Goal: Task Accomplishment & Management: Use online tool/utility

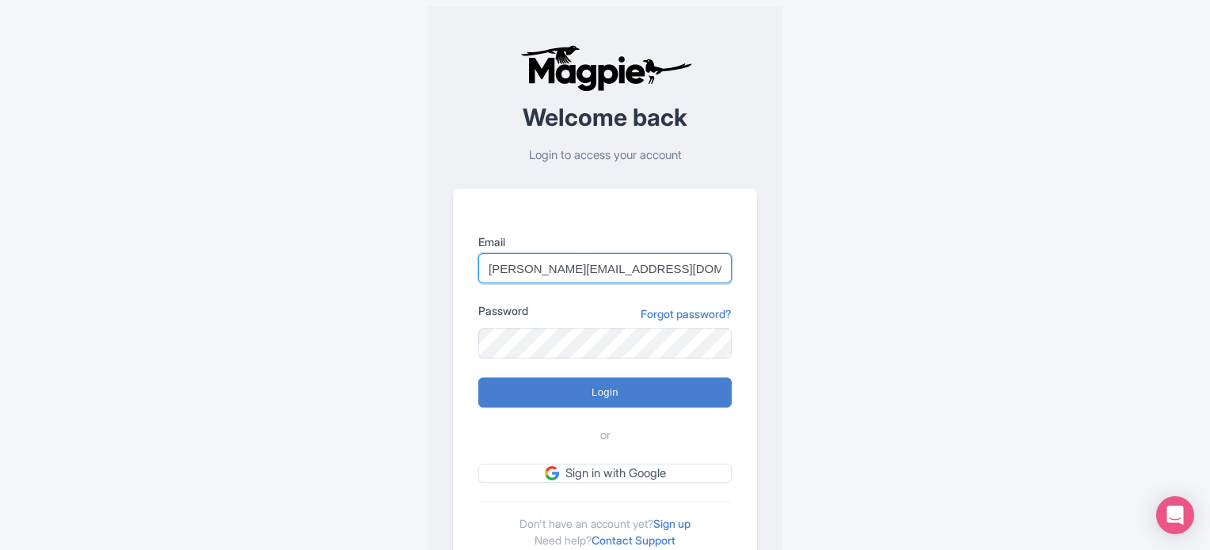
click at [670, 262] on input "marion.blanchot@citywonders.com" at bounding box center [604, 268] width 253 height 30
drag, startPoint x: 690, startPoint y: 265, endPoint x: 485, endPoint y: 255, distance: 205.3
click at [485, 255] on input "marion.blanchot@citywonders.com" at bounding box center [604, 268] width 253 height 30
type input "federica.brocca@citywonders.com"
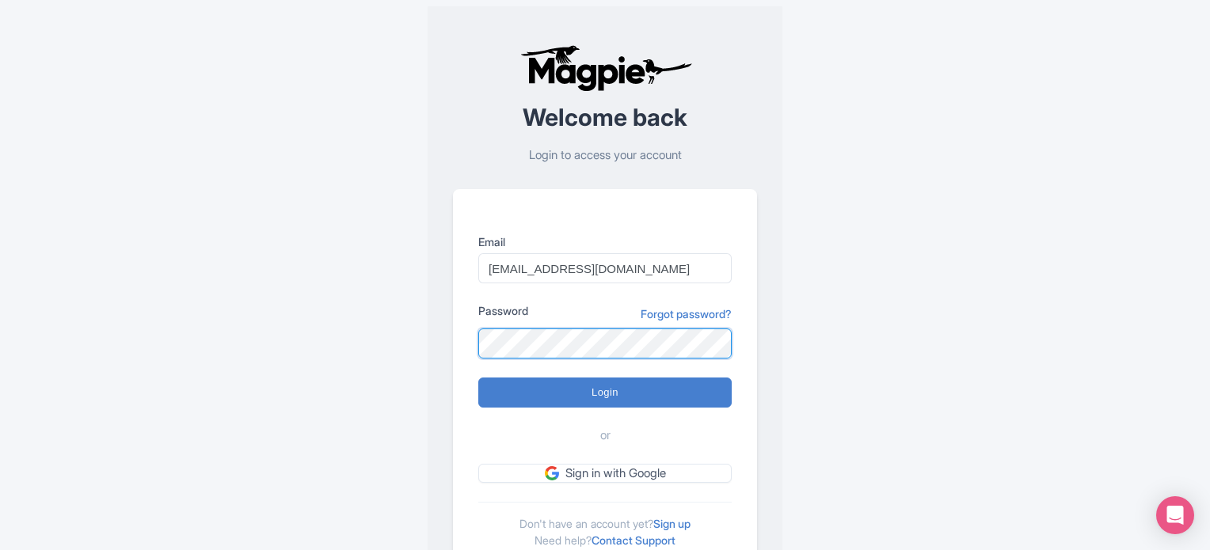
click at [442, 343] on div "Welcome back Login to access your account Email federica.brocca@citywonders.com…" at bounding box center [604, 309] width 355 height 606
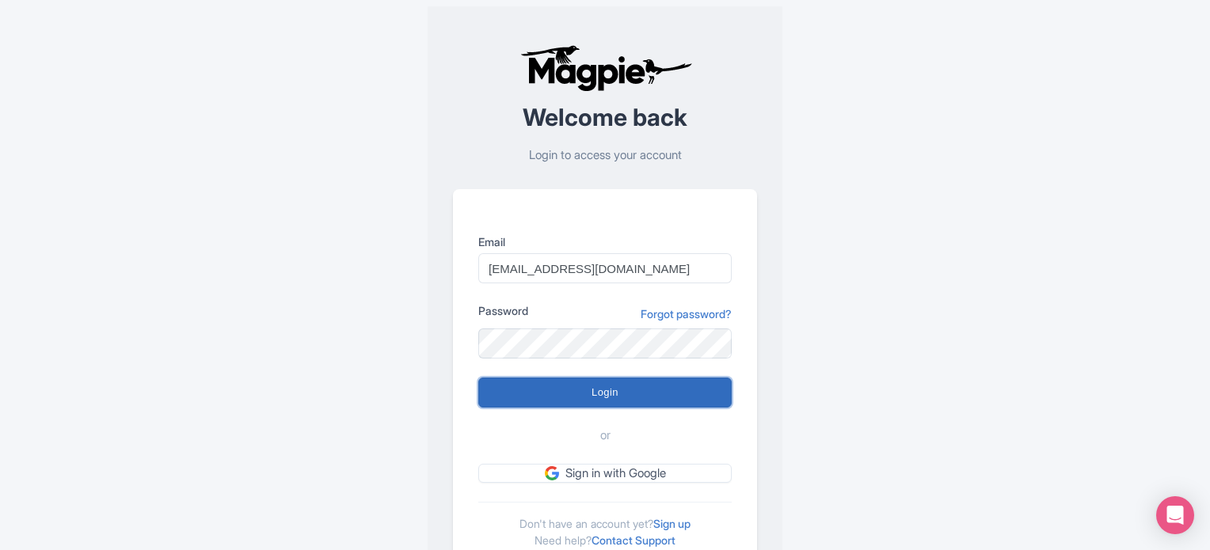
click at [538, 389] on input "Login" at bounding box center [604, 393] width 253 height 30
type input "Logging in..."
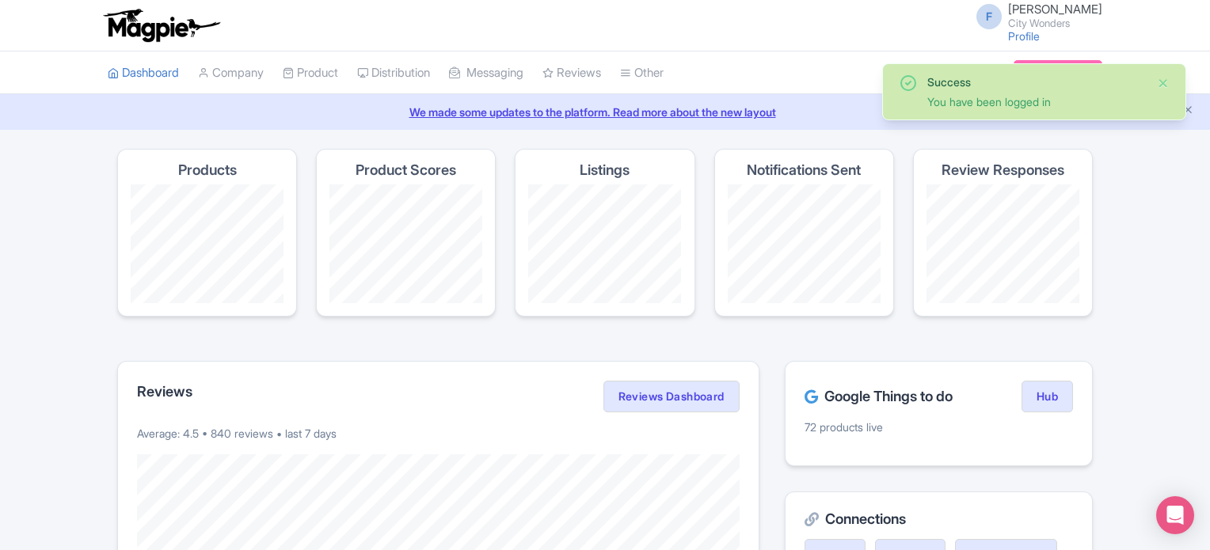
drag, startPoint x: 1164, startPoint y: 85, endPoint x: 1149, endPoint y: 86, distance: 14.3
click at [1164, 85] on button "Close" at bounding box center [1163, 83] width 13 height 19
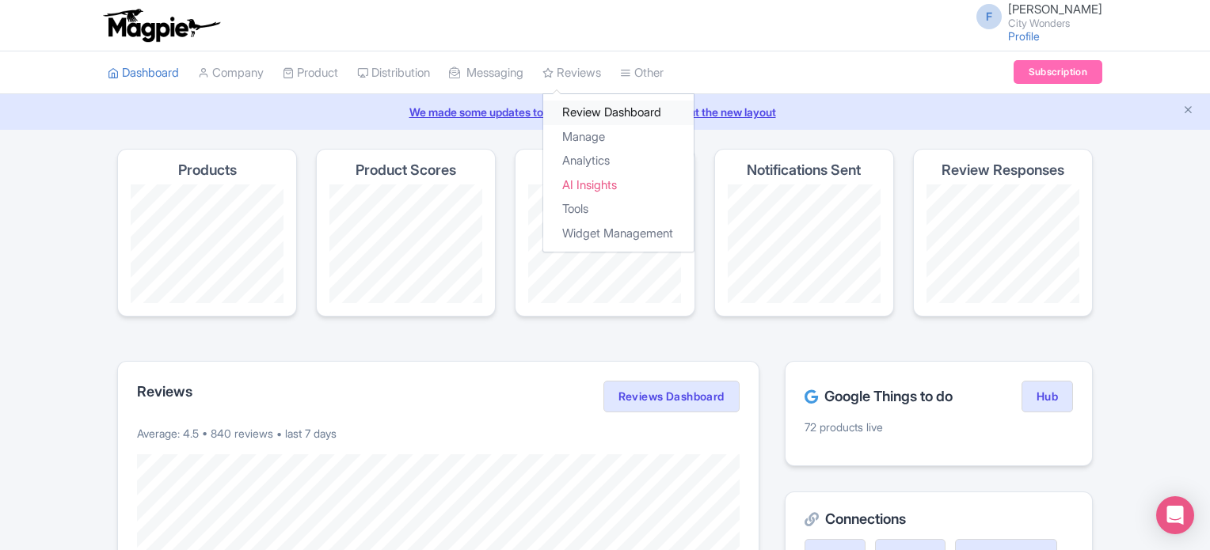
click at [602, 113] on link "Review Dashboard" at bounding box center [618, 113] width 150 height 25
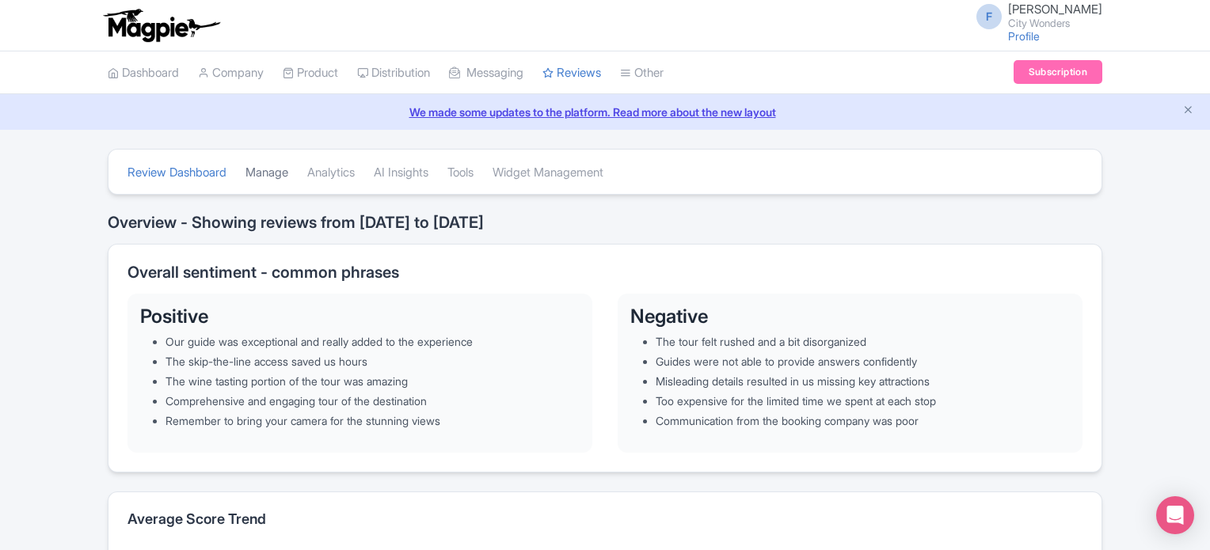
click at [282, 175] on link "Manage" at bounding box center [266, 173] width 43 height 44
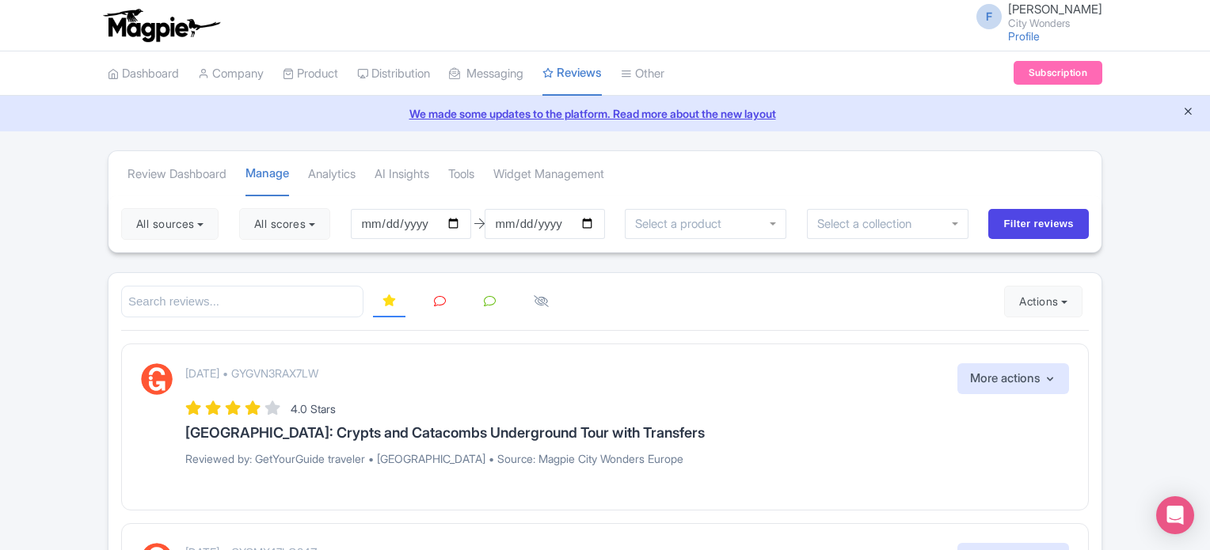
click at [1186, 116] on icon "Close announcement" at bounding box center [1188, 111] width 12 height 12
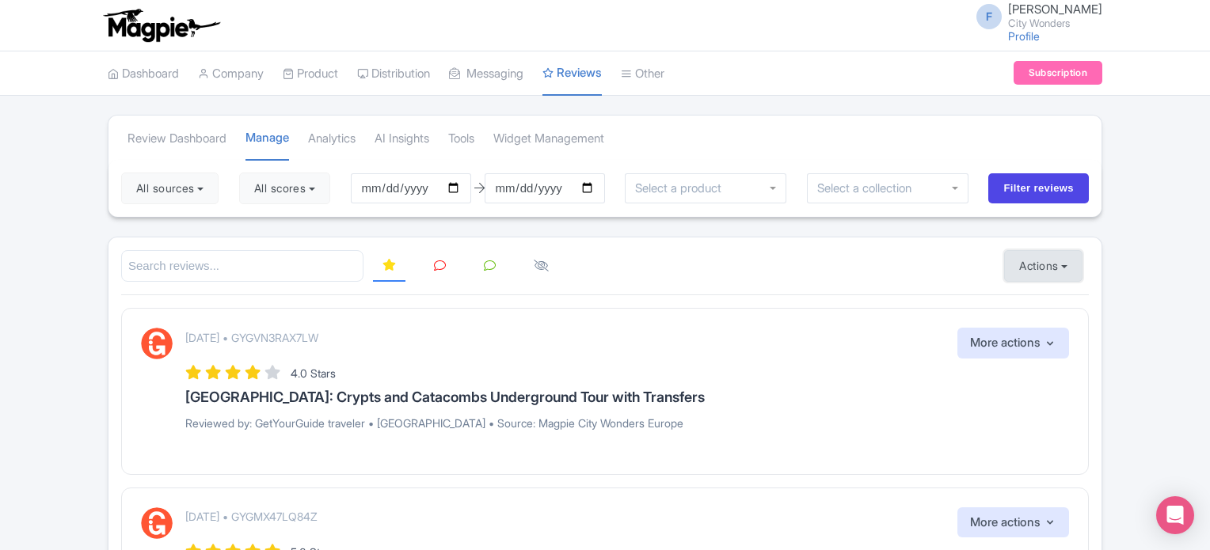
click at [1058, 262] on button "Actions" at bounding box center [1043, 266] width 78 height 32
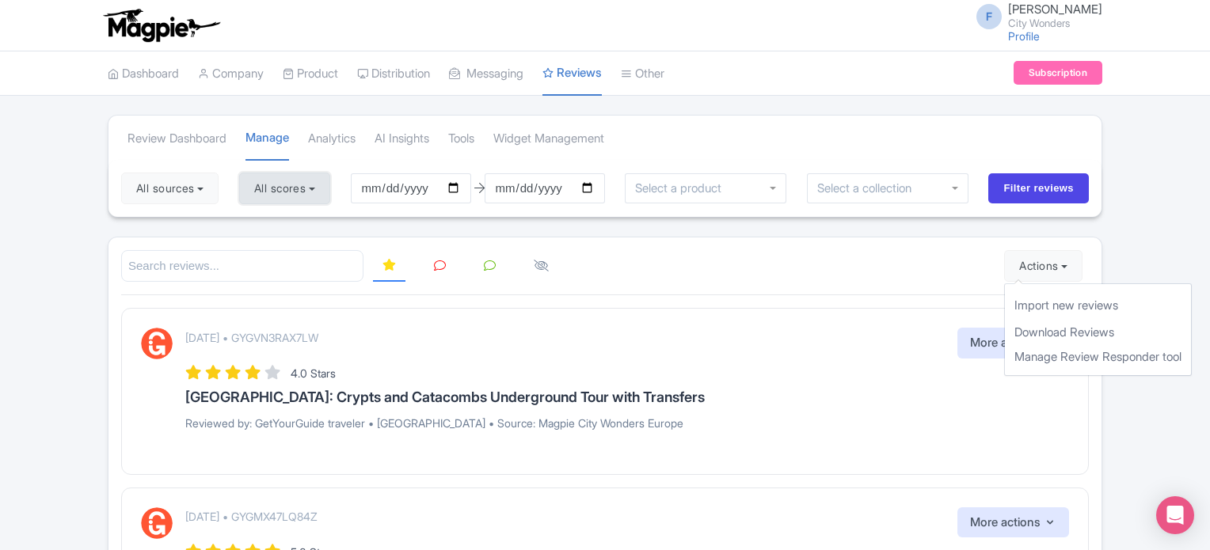
click at [301, 193] on button "All scores" at bounding box center [284, 189] width 91 height 32
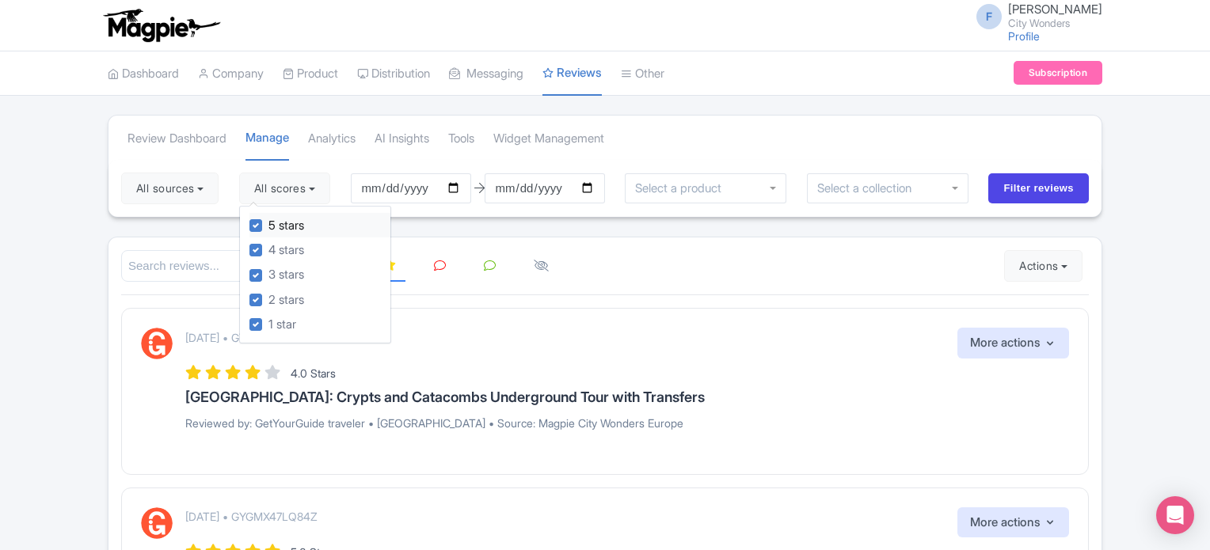
click at [266, 226] on div "5 stars" at bounding box center [319, 225] width 141 height 25
click at [268, 227] on label "5 stars" at bounding box center [286, 226] width 36 height 18
click at [268, 226] on input "5 stars" at bounding box center [273, 221] width 10 height 10
checkbox input "false"
click at [268, 247] on label "4 stars" at bounding box center [286, 250] width 36 height 18
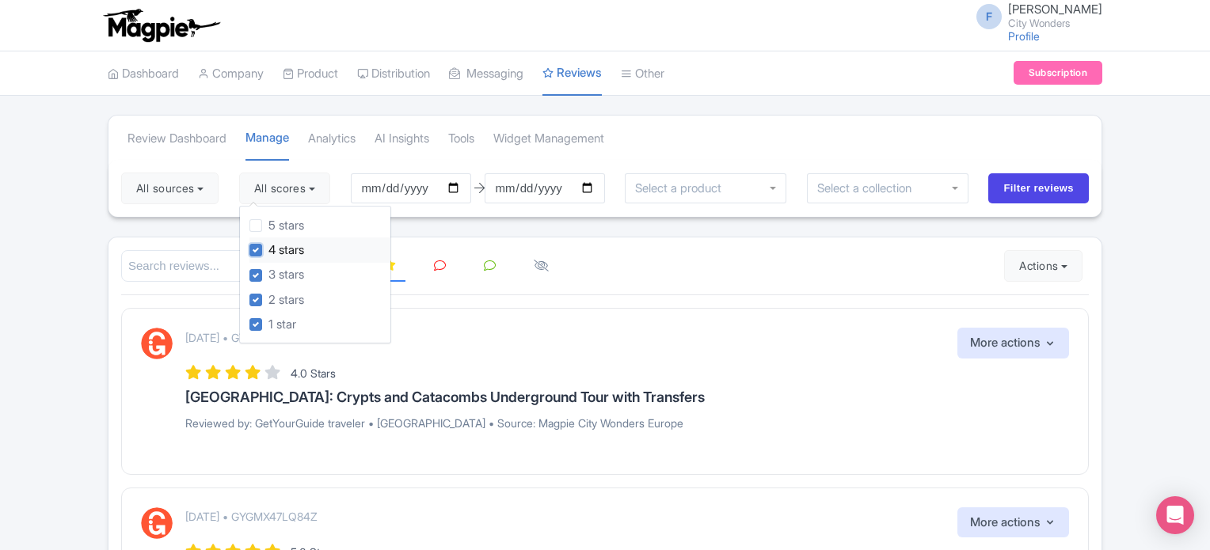
click at [268, 247] on input "4 stars" at bounding box center [273, 246] width 10 height 10
checkbox input "false"
click at [184, 189] on button "All sources" at bounding box center [169, 189] width 97 height 32
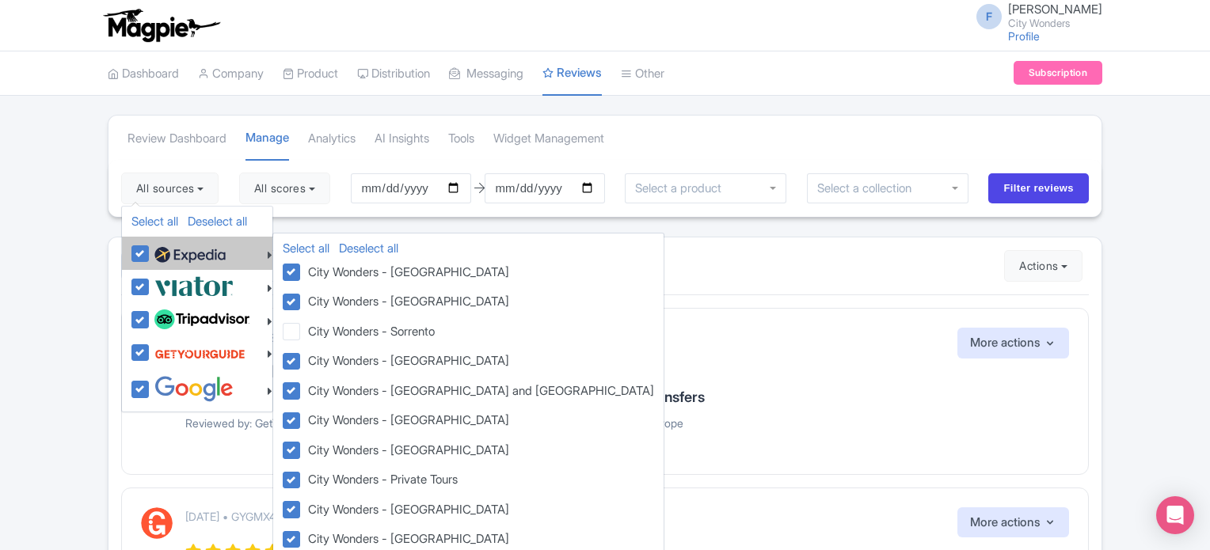
click at [150, 249] on label at bounding box center [187, 253] width 75 height 27
click at [150, 249] on input "checkbox" at bounding box center [155, 245] width 10 height 10
checkbox input "false"
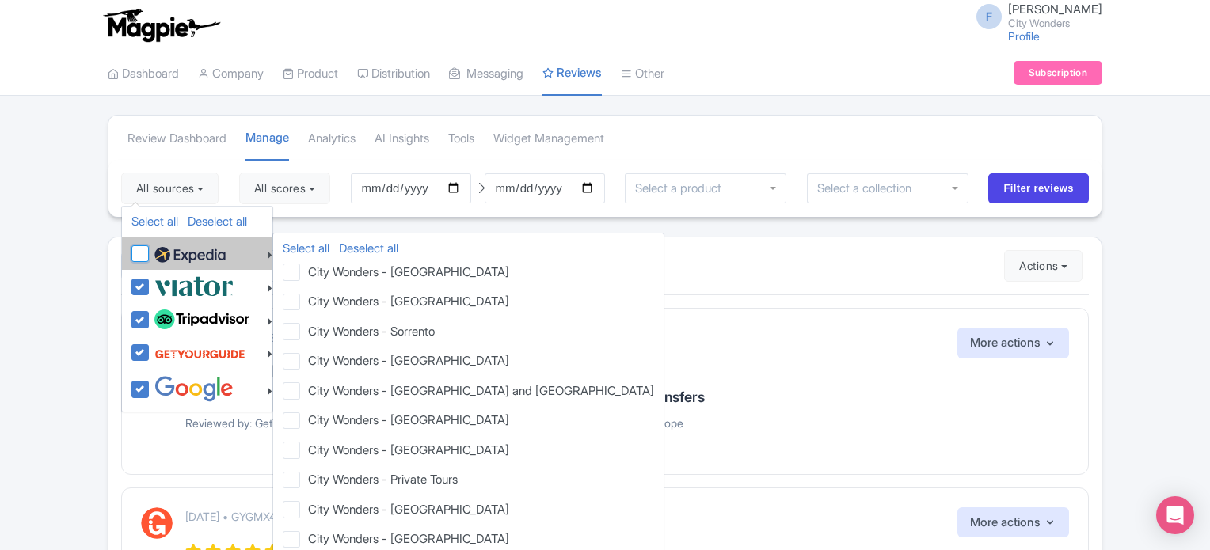
checkbox input "false"
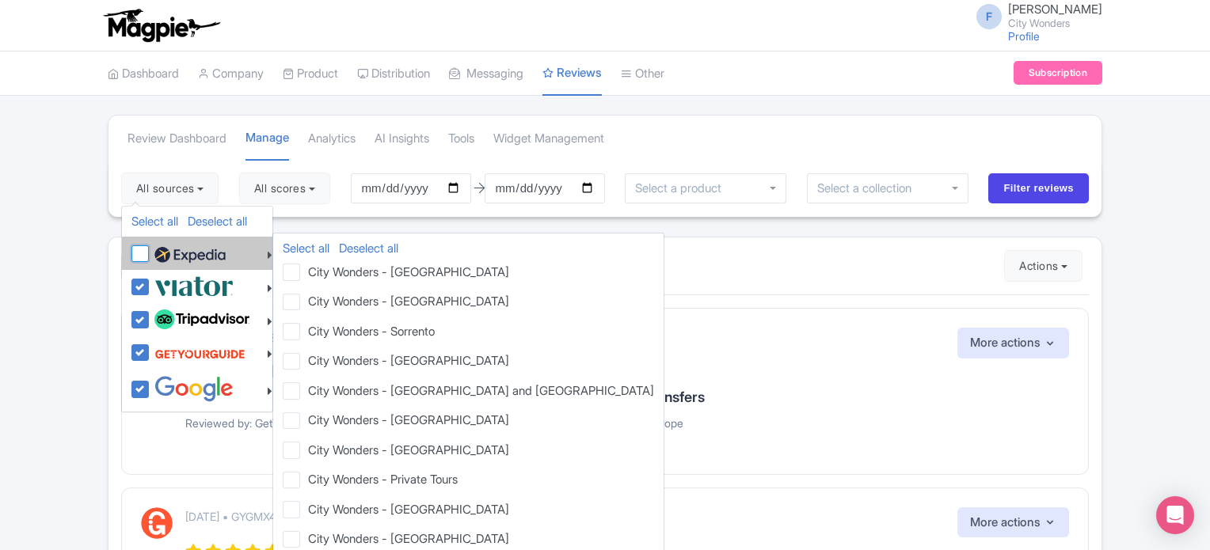
checkbox input "false"
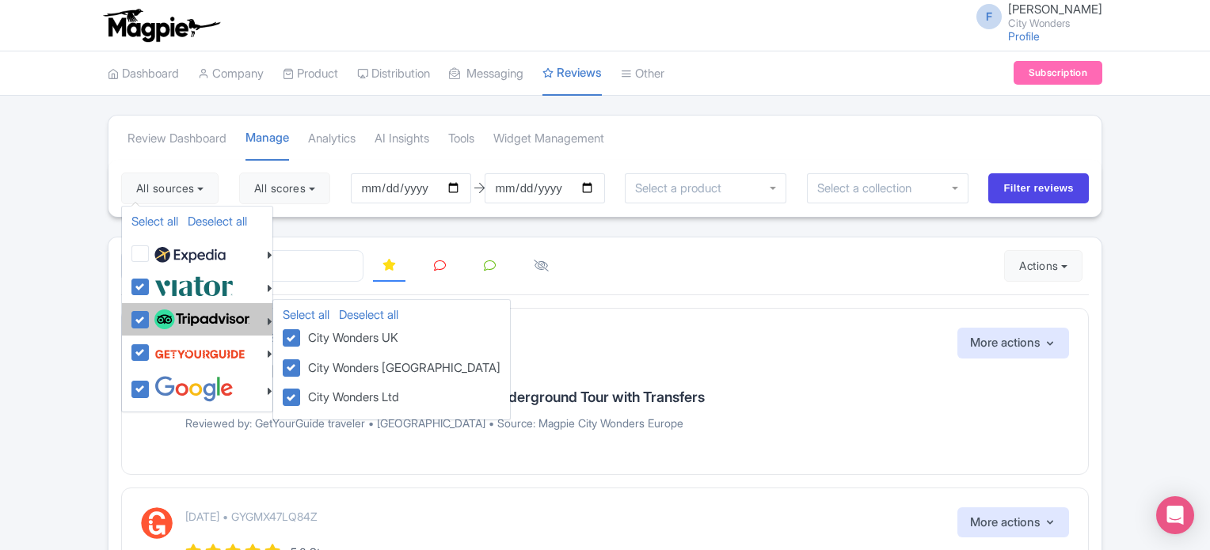
drag, startPoint x: 140, startPoint y: 281, endPoint x: 139, endPoint y: 307, distance: 26.1
click at [150, 283] on label at bounding box center [191, 286] width 83 height 26
click at [150, 283] on input "checkbox" at bounding box center [155, 278] width 10 height 10
checkbox input "false"
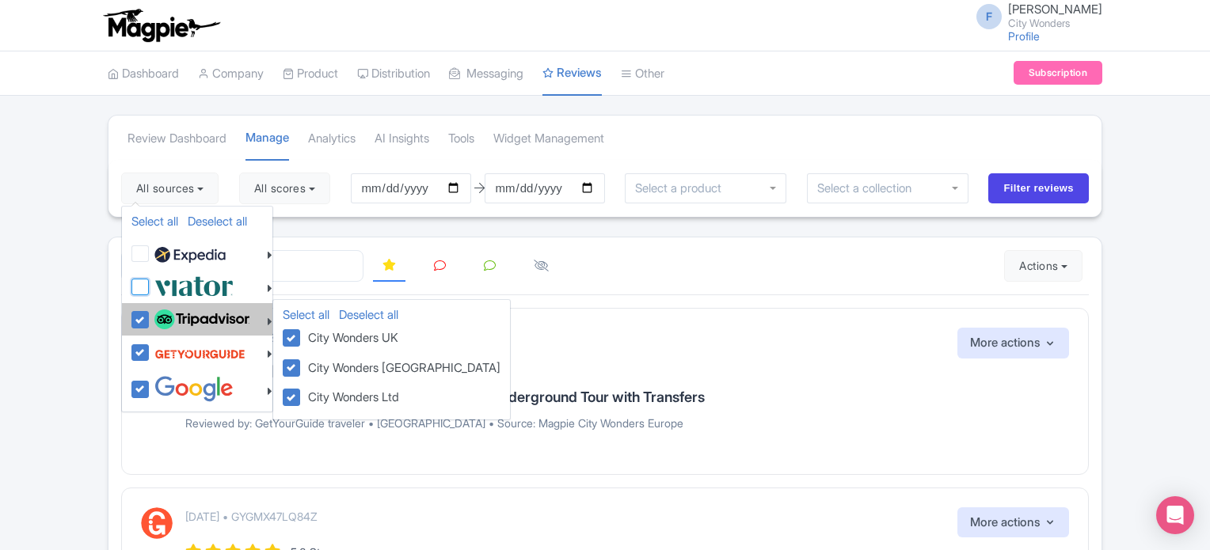
checkbox input "false"
click at [150, 320] on label at bounding box center [199, 319] width 99 height 27
click at [150, 317] on input "checkbox" at bounding box center [155, 311] width 10 height 10
checkbox input "false"
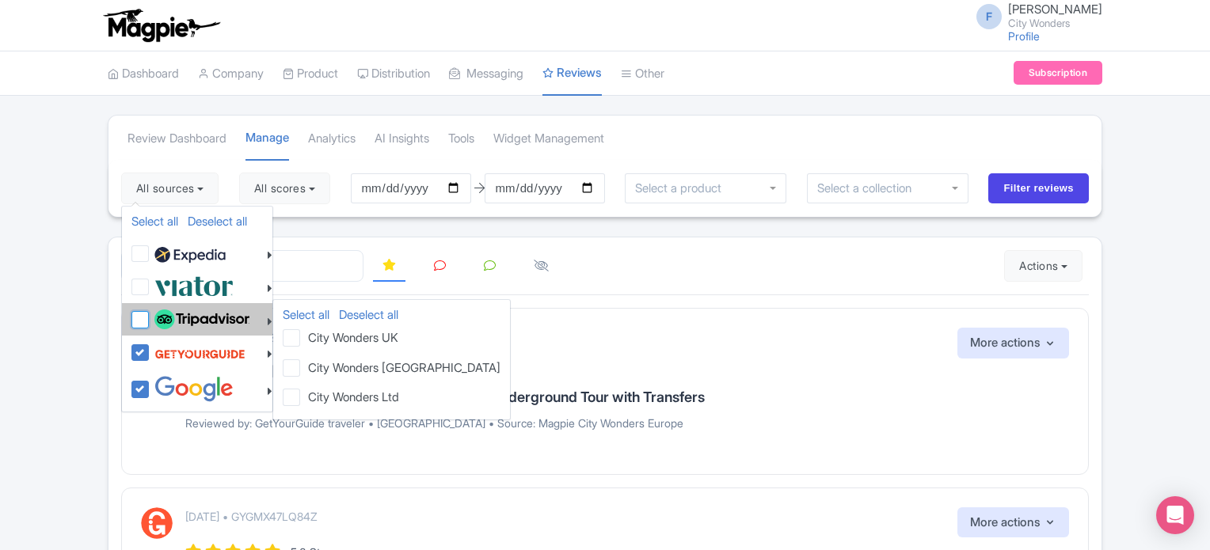
checkbox input "false"
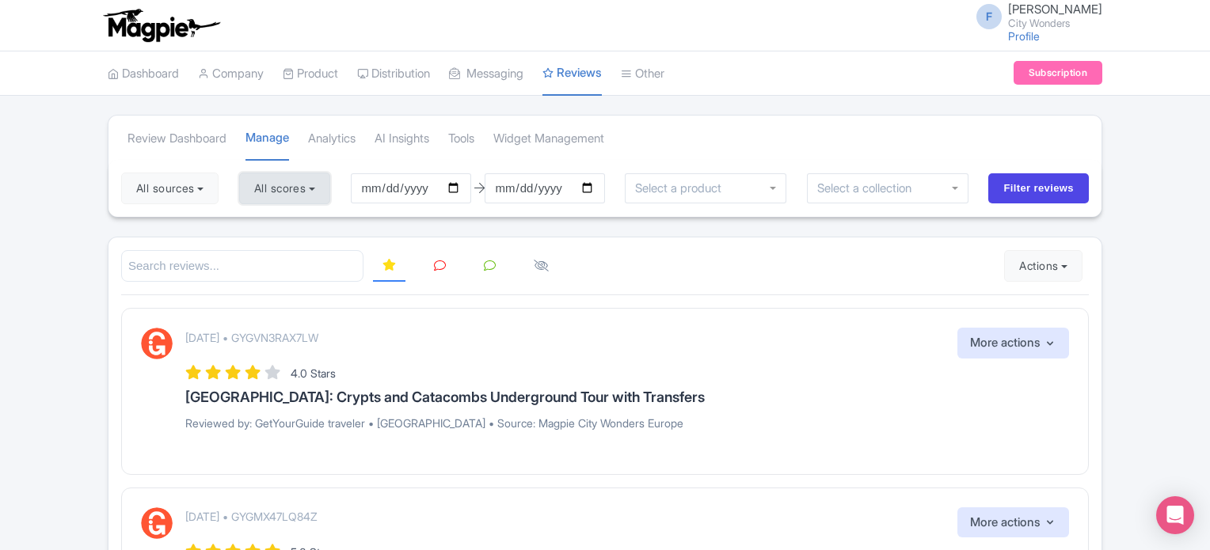
click at [272, 191] on button "All scores" at bounding box center [284, 189] width 91 height 32
click at [1062, 187] on input "Filter reviews" at bounding box center [1038, 188] width 101 height 30
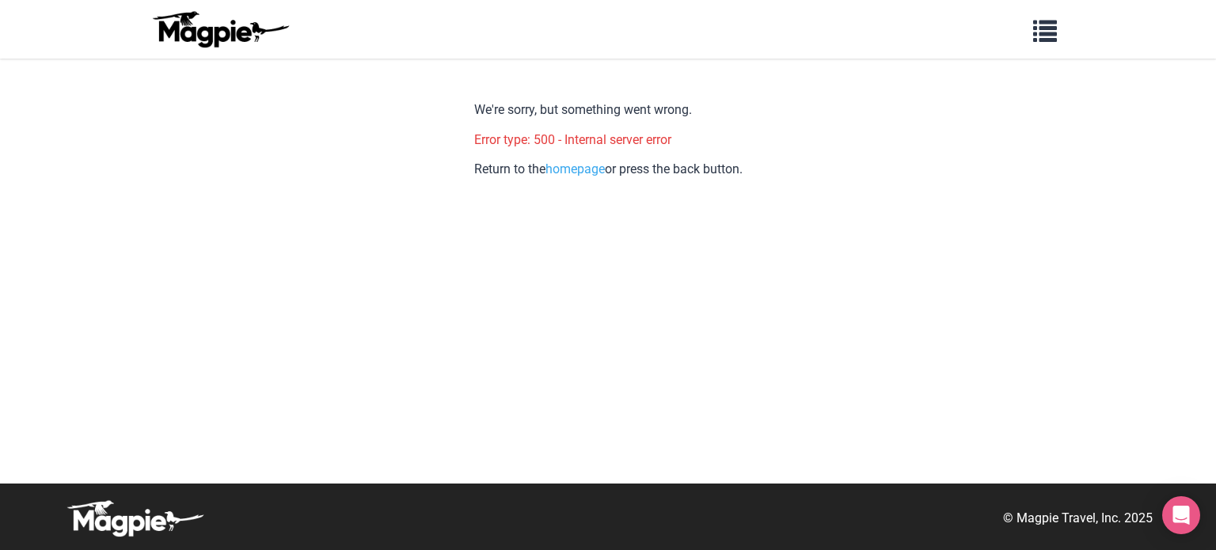
click at [190, 33] on img at bounding box center [220, 29] width 142 height 38
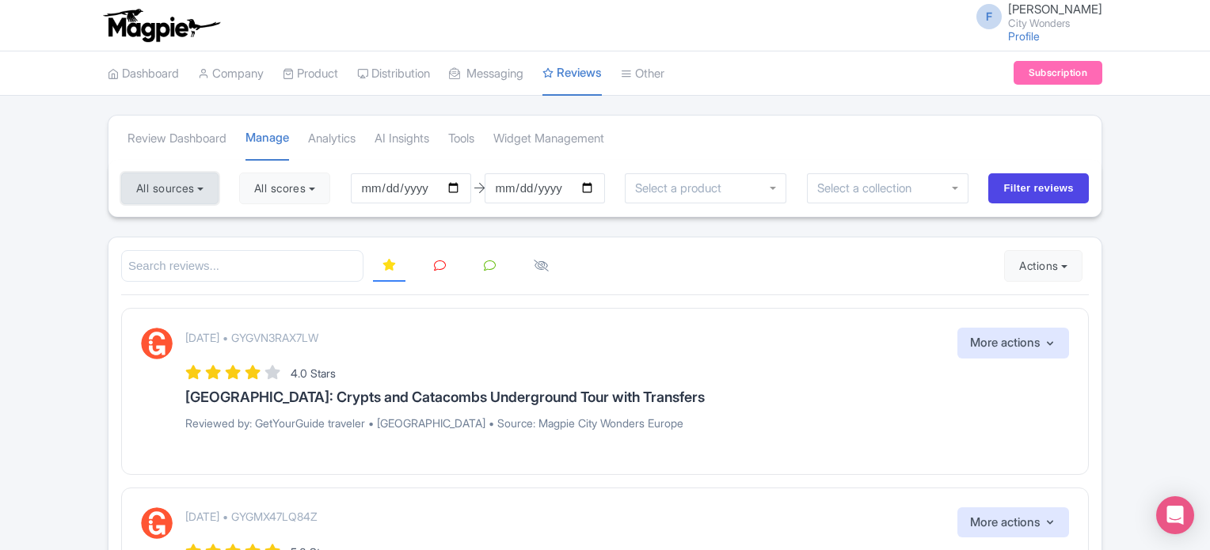
click at [207, 183] on button "All sources" at bounding box center [169, 189] width 97 height 32
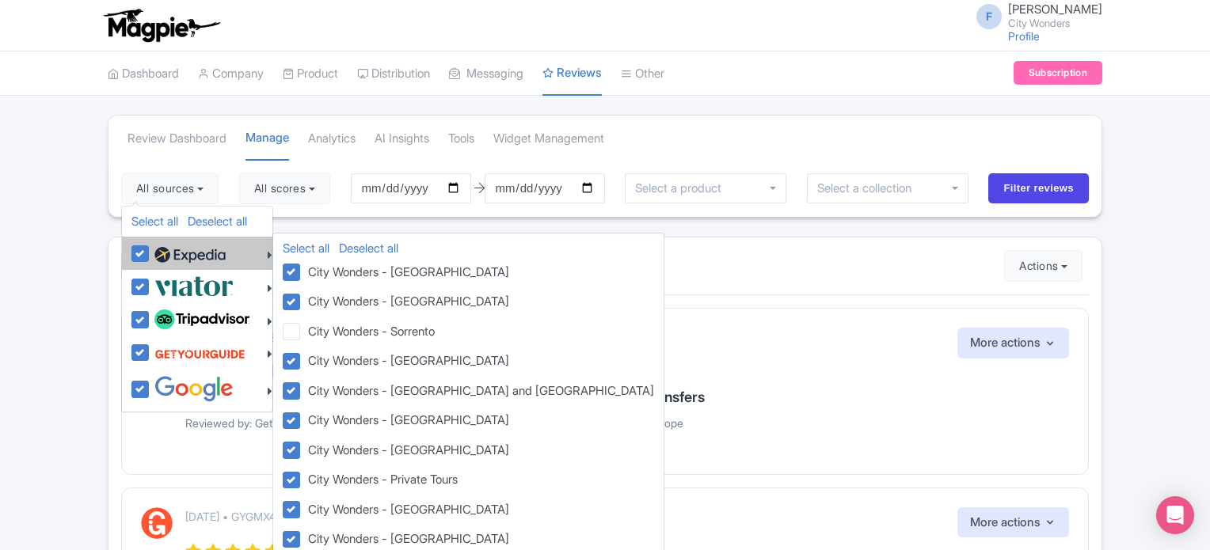
drag, startPoint x: 146, startPoint y: 246, endPoint x: 146, endPoint y: 262, distance: 15.9
click at [150, 248] on label at bounding box center [187, 253] width 75 height 27
click at [150, 248] on input "checkbox" at bounding box center [155, 245] width 10 height 10
checkbox input "false"
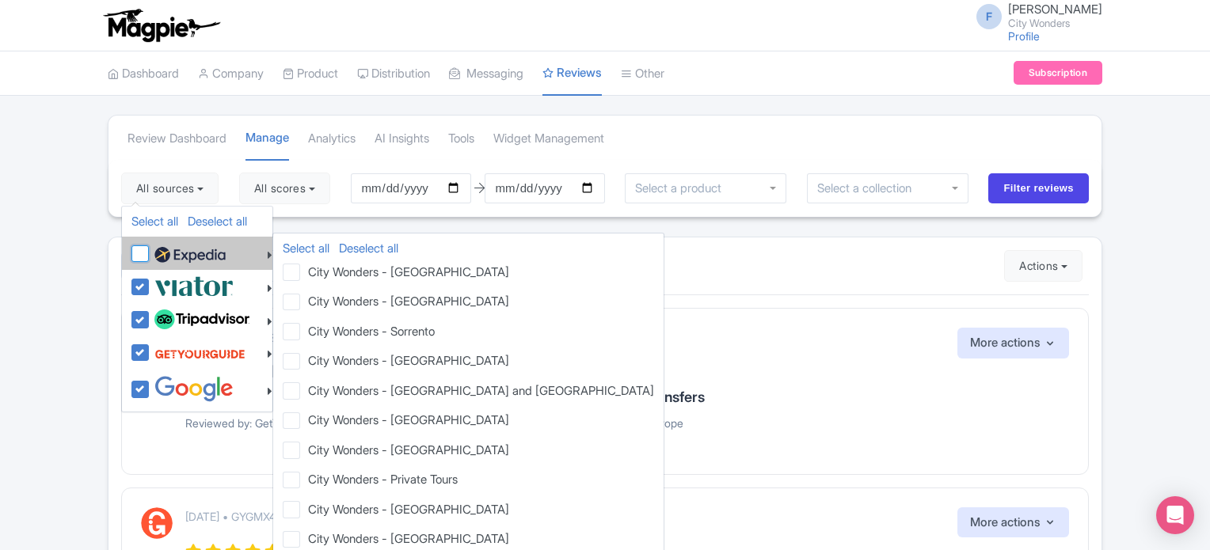
checkbox input "false"
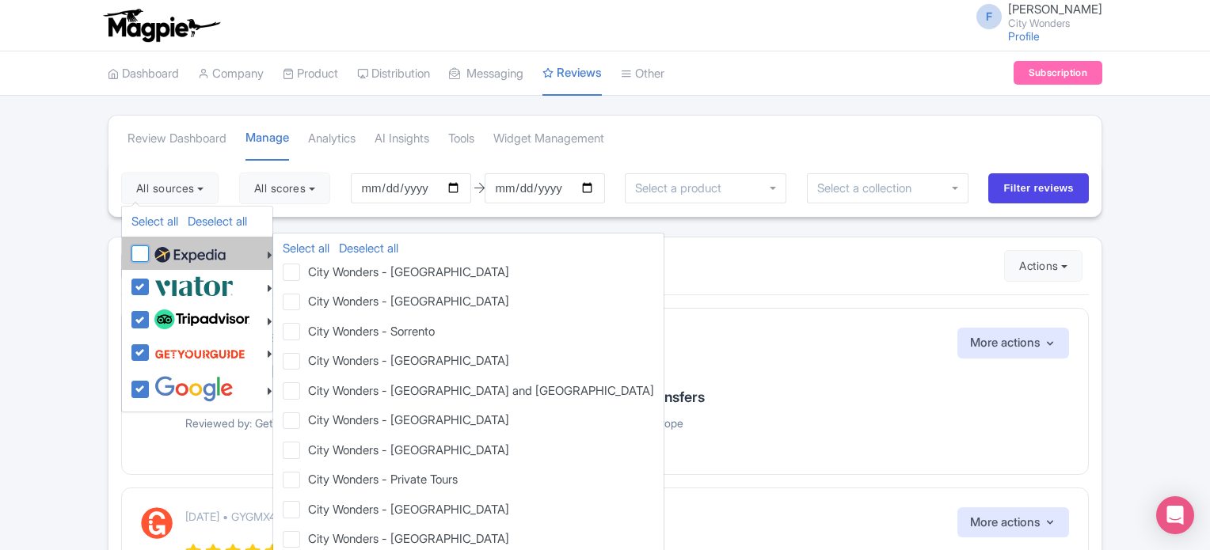
checkbox input "false"
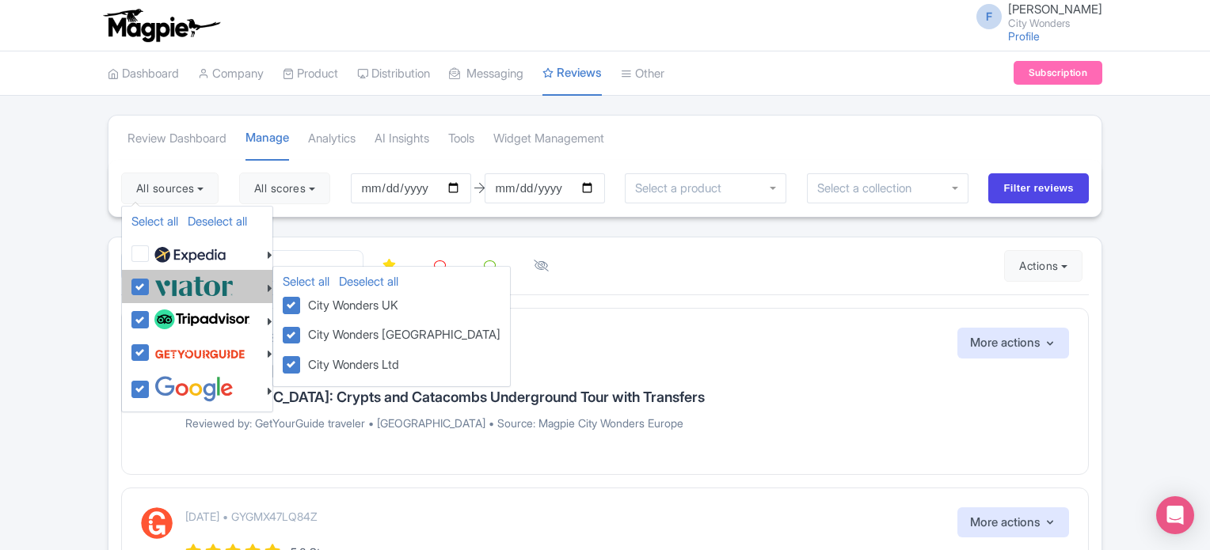
click at [150, 284] on label at bounding box center [191, 286] width 83 height 26
click at [150, 283] on input "checkbox" at bounding box center [155, 278] width 10 height 10
checkbox input "false"
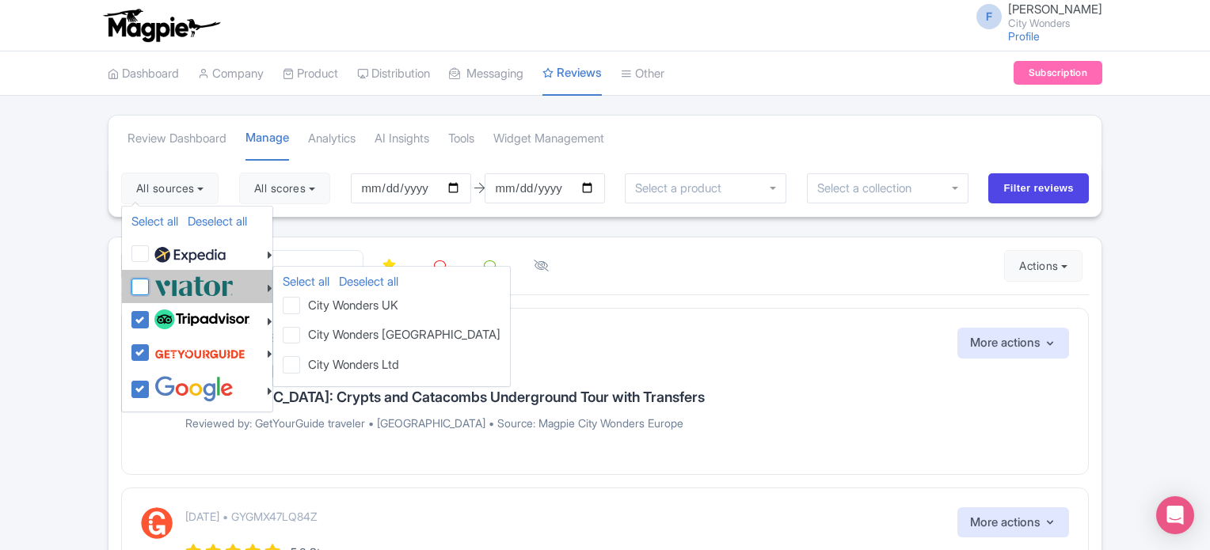
checkbox input "false"
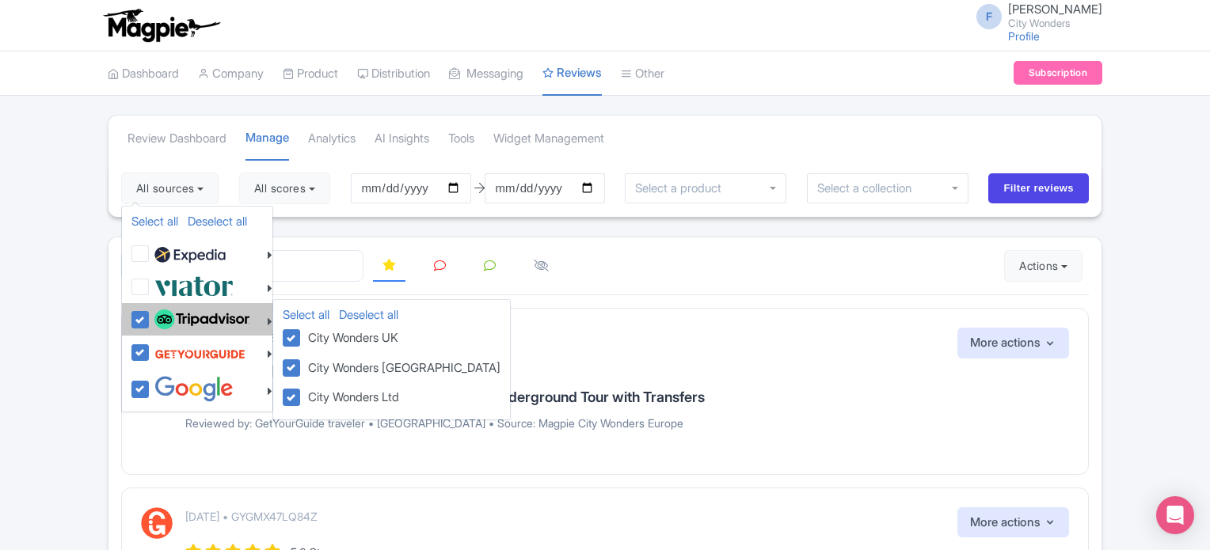
click at [150, 319] on label at bounding box center [199, 319] width 99 height 27
click at [150, 317] on input "checkbox" at bounding box center [155, 311] width 10 height 10
checkbox input "false"
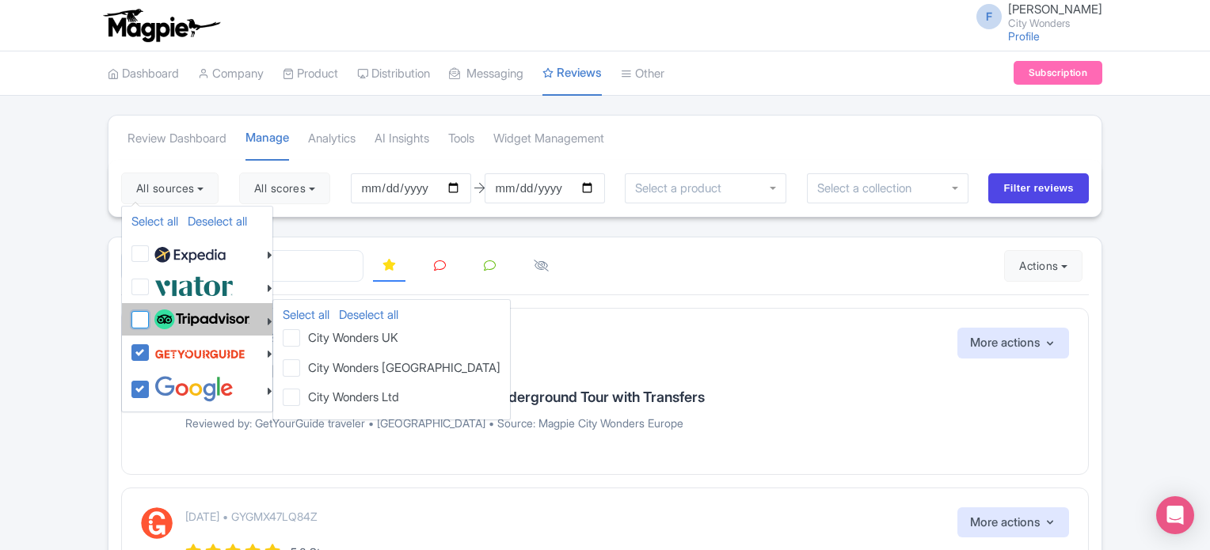
checkbox input "false"
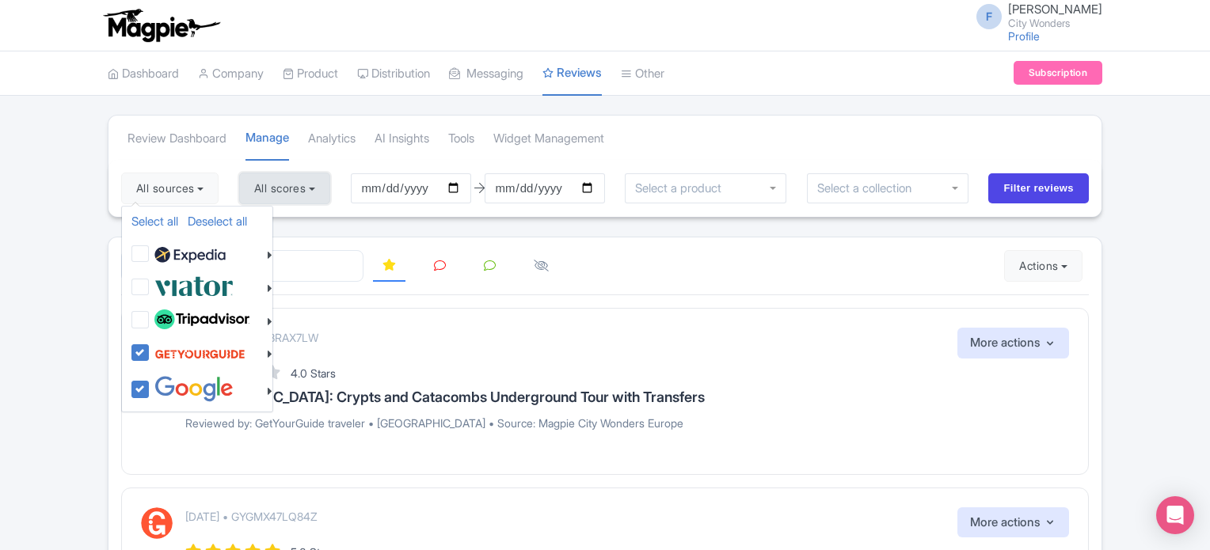
click at [306, 186] on button "All scores" at bounding box center [284, 189] width 91 height 32
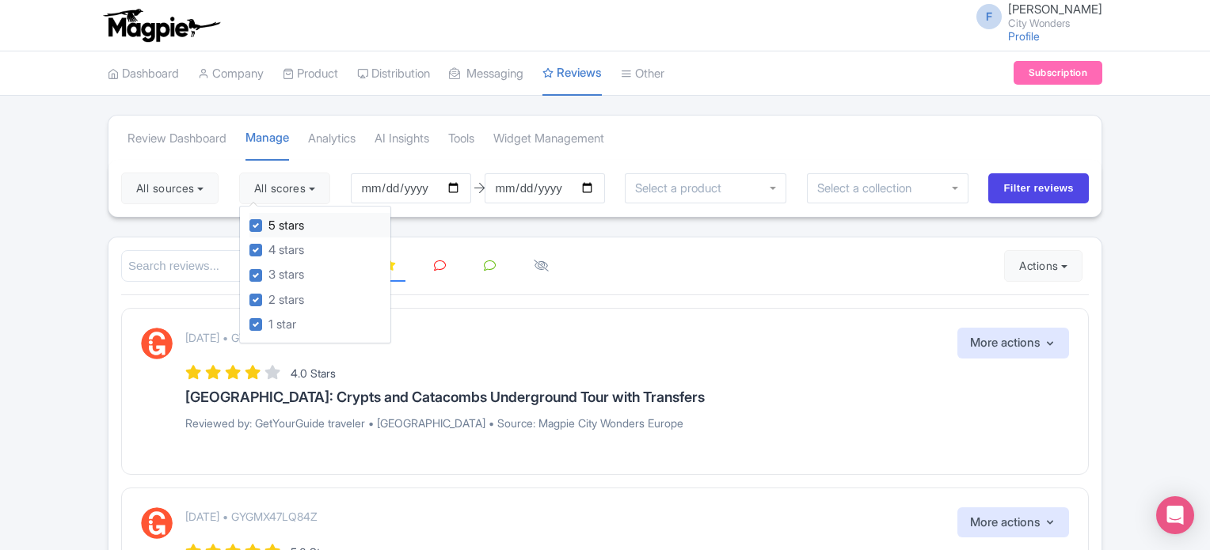
click at [268, 222] on label "5 stars" at bounding box center [286, 226] width 36 height 18
click at [268, 222] on input "5 stars" at bounding box center [273, 221] width 10 height 10
checkbox input "false"
click at [268, 245] on label "4 stars" at bounding box center [286, 250] width 36 height 18
click at [268, 245] on input "4 stars" at bounding box center [273, 246] width 10 height 10
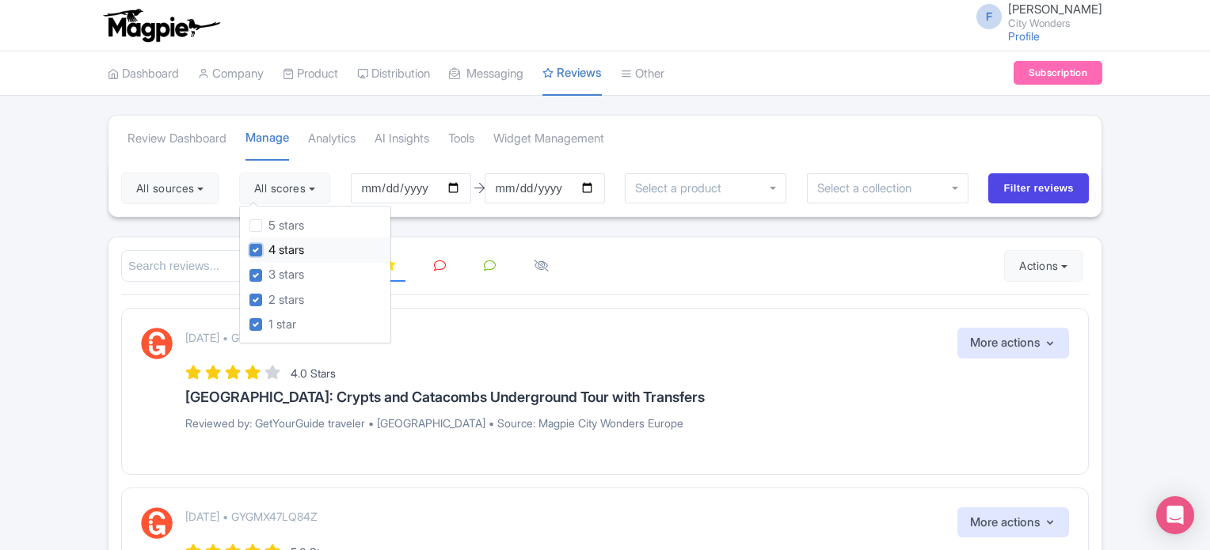
checkbox input "false"
click at [1035, 177] on input "Filter reviews" at bounding box center [1038, 188] width 101 height 30
